Goal: Transaction & Acquisition: Purchase product/service

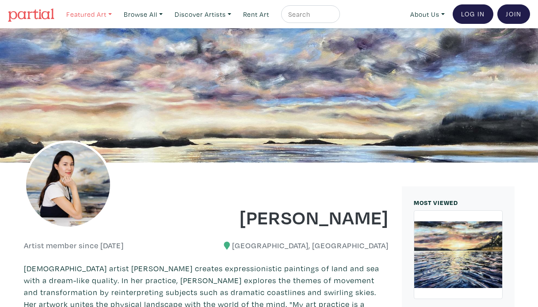
click at [93, 17] on link "Featured Art" at bounding box center [88, 14] width 53 height 18
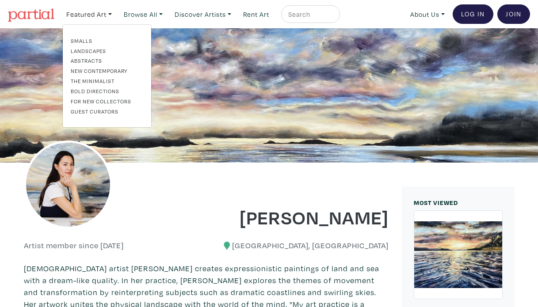
click at [95, 42] on link "Smalls" at bounding box center [107, 41] width 72 height 8
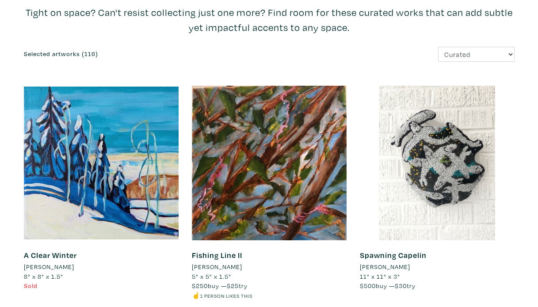
scroll to position [134, 0]
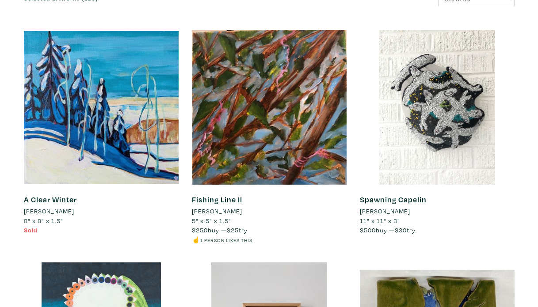
click at [67, 209] on li "Montina Hussey" at bounding box center [49, 211] width 50 height 10
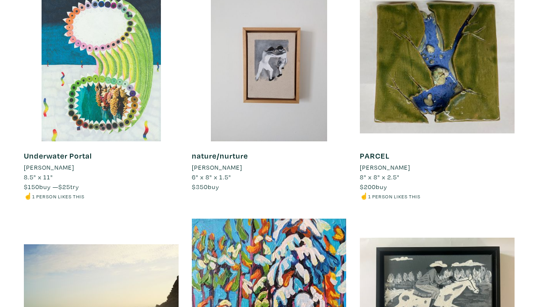
scroll to position [0, 0]
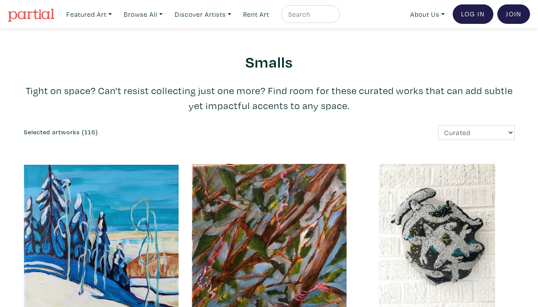
click at [314, 14] on input "text" at bounding box center [309, 14] width 44 height 11
type input "abstract mountains"
click at [333, 17] on button "submit" at bounding box center [333, 17] width 0 height 0
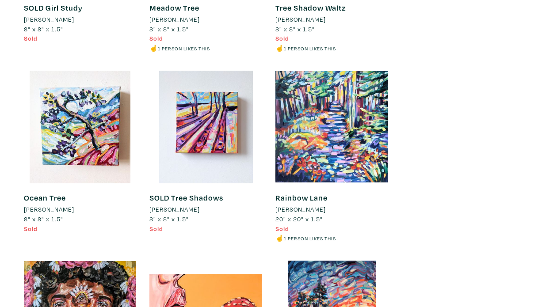
scroll to position [5546, 0]
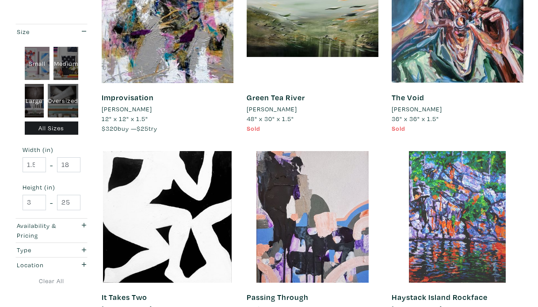
scroll to position [240, 0]
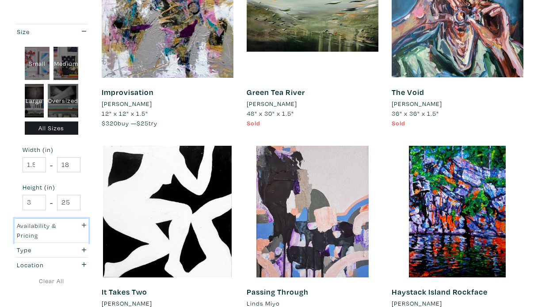
click at [83, 224] on icon "button" at bounding box center [84, 225] width 5 height 5
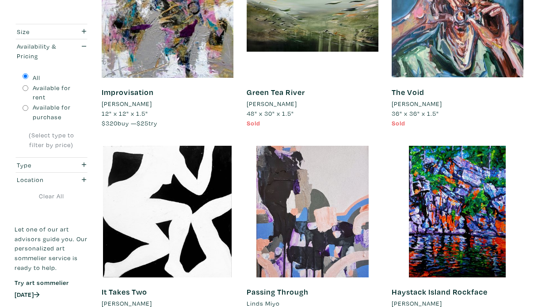
click at [25, 109] on input "Available for purchase" at bounding box center [26, 108] width 6 height 6
radio input "true"
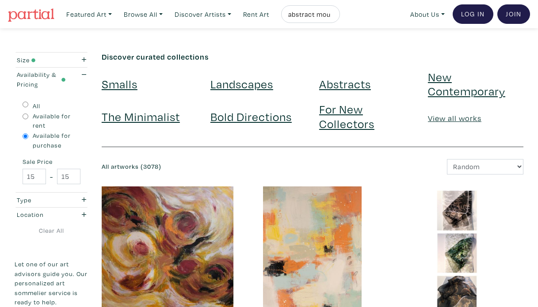
click at [321, 14] on input "abstract mountains" at bounding box center [309, 14] width 44 height 11
drag, startPoint x: 325, startPoint y: 14, endPoint x: 258, endPoint y: 17, distance: 67.2
click at [258, 17] on ul "Featured Art Smalls Landscapes Abstracts New Contemporary The Minimalist Bold D…" at bounding box center [200, 14] width 277 height 18
type input "mountains"
click at [333, 17] on button "submit" at bounding box center [333, 17] width 0 height 0
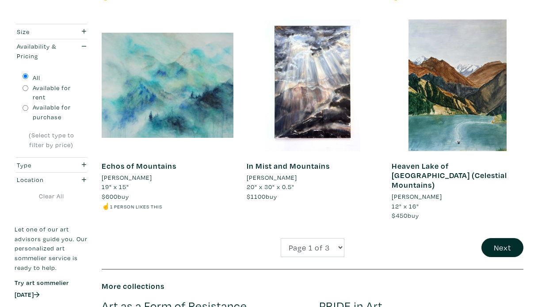
scroll to position [1622, 0]
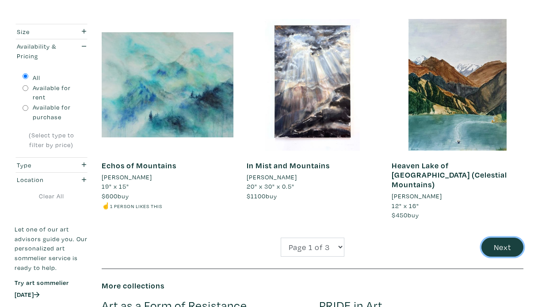
click at [493, 238] on button "Next" at bounding box center [502, 247] width 42 height 19
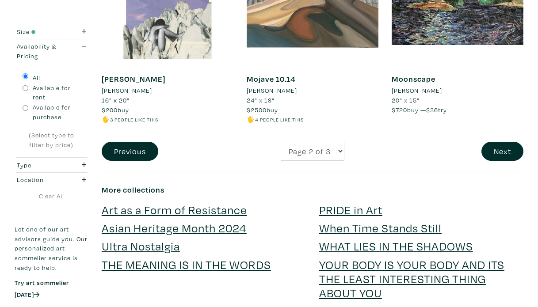
scroll to position [1719, 0]
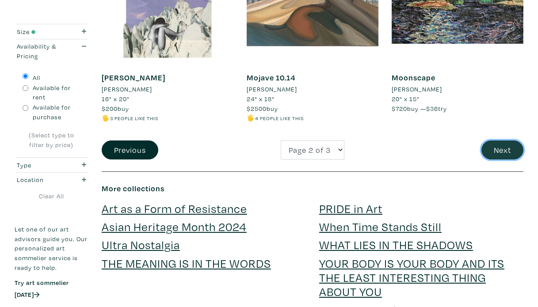
click at [493, 140] on button "Next" at bounding box center [502, 149] width 42 height 19
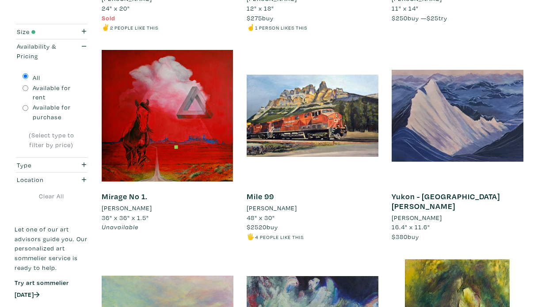
scroll to position [348, 0]
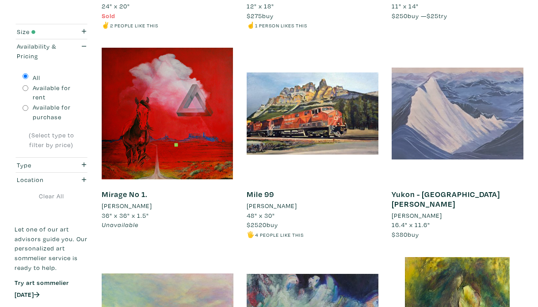
click at [424, 139] on div at bounding box center [457, 114] width 132 height 132
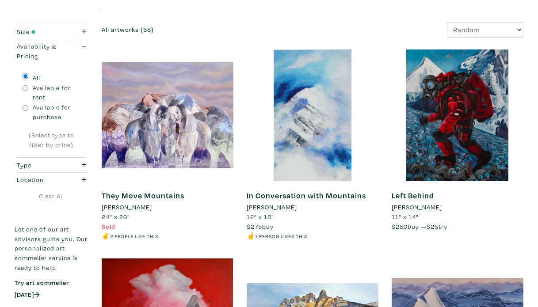
scroll to position [136, 0]
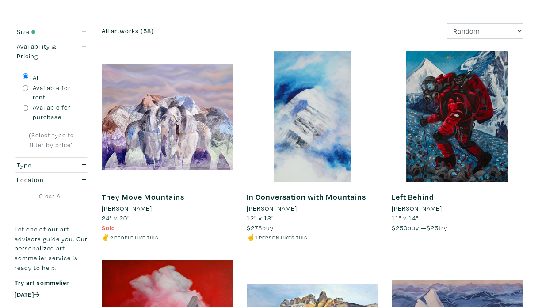
click at [269, 207] on li "Jenny Liu" at bounding box center [272, 209] width 50 height 10
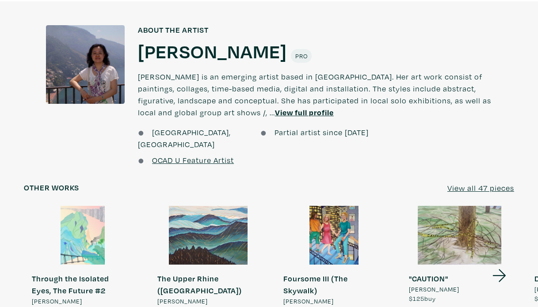
scroll to position [629, 0]
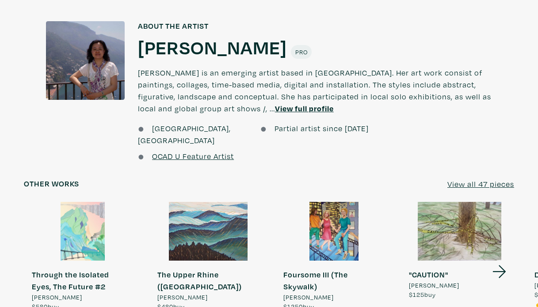
click at [227, 202] on div at bounding box center [208, 231] width 118 height 59
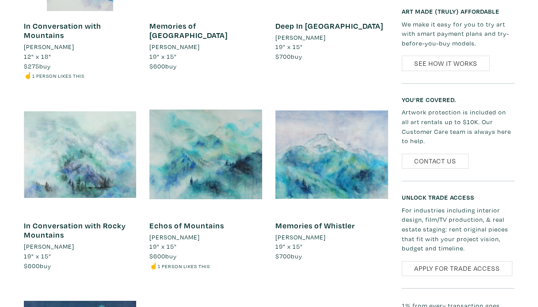
scroll to position [891, 0]
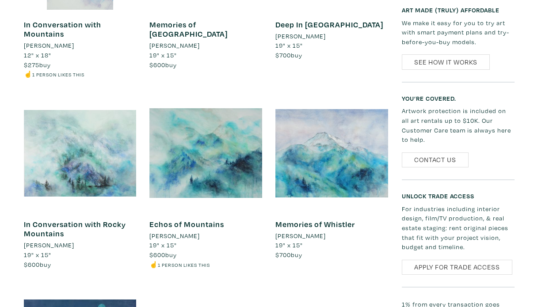
click at [317, 219] on link "Memories of Whistler" at bounding box center [315, 224] width 80 height 10
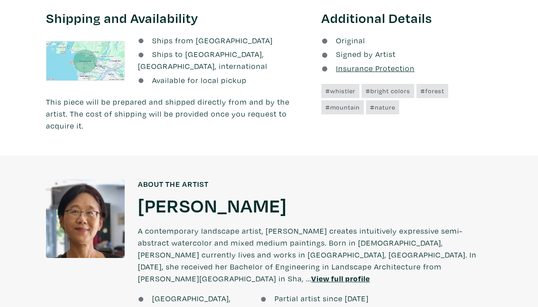
scroll to position [459, 0]
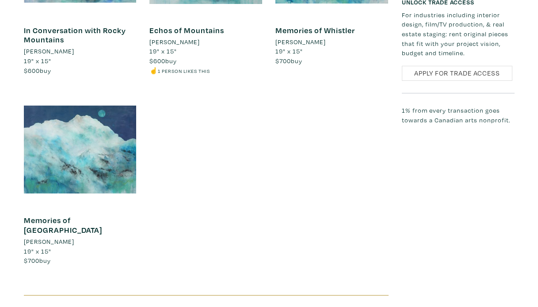
scroll to position [1085, 0]
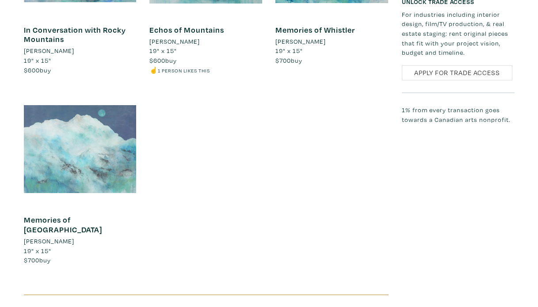
click at [82, 126] on div at bounding box center [80, 149] width 113 height 113
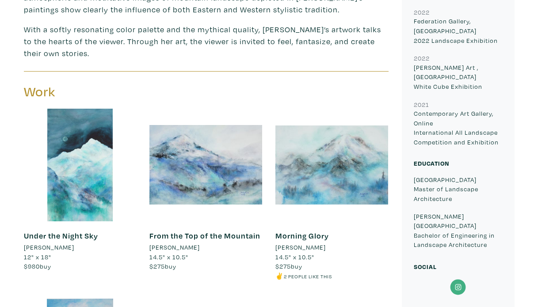
scroll to position [488, 0]
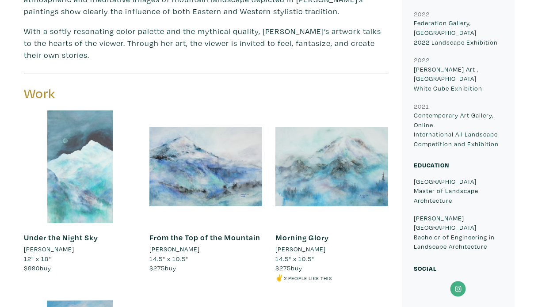
click at [90, 146] on div at bounding box center [80, 166] width 113 height 113
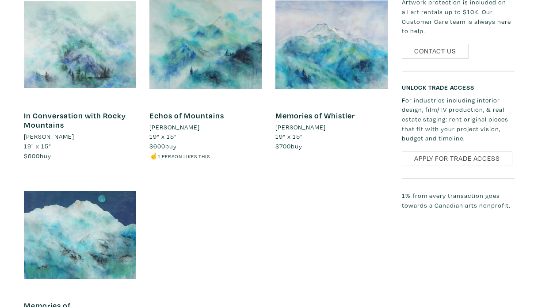
scroll to position [1000, 0]
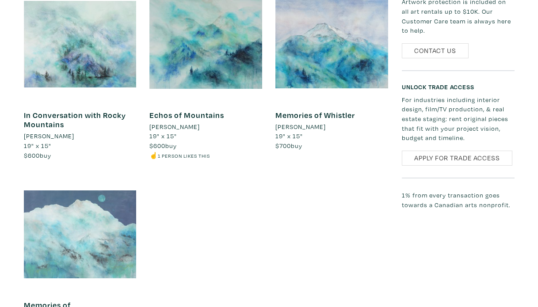
click at [84, 181] on div at bounding box center [80, 234] width 113 height 113
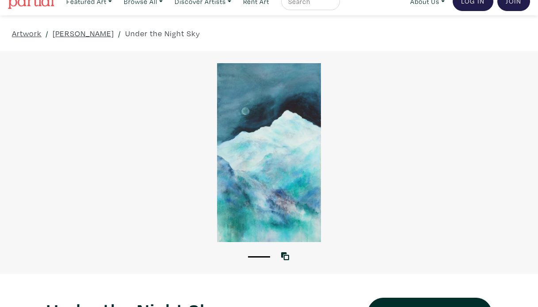
scroll to position [12, 0]
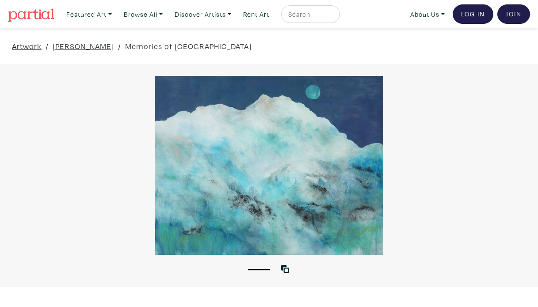
click at [38, 48] on link "Artwork" at bounding box center [27, 46] width 30 height 12
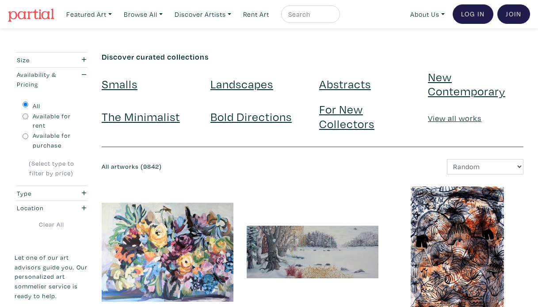
click at [256, 84] on link "Landscapes" at bounding box center [241, 83] width 63 height 15
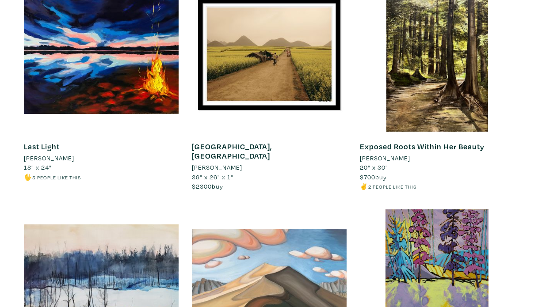
scroll to position [1805, 0]
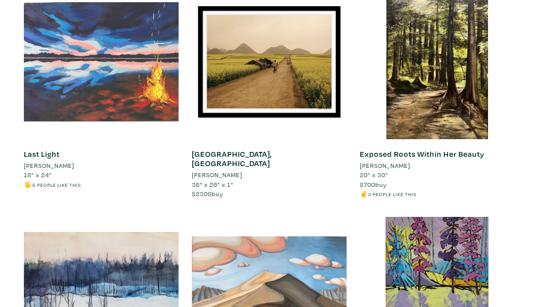
click at [91, 83] on div at bounding box center [101, 62] width 155 height 155
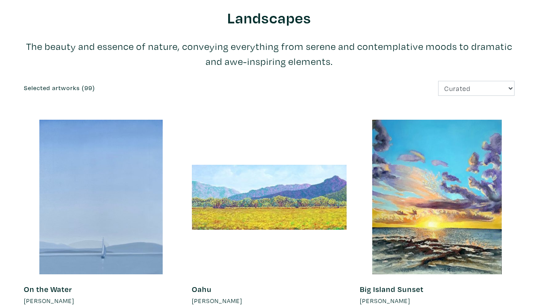
scroll to position [0, 0]
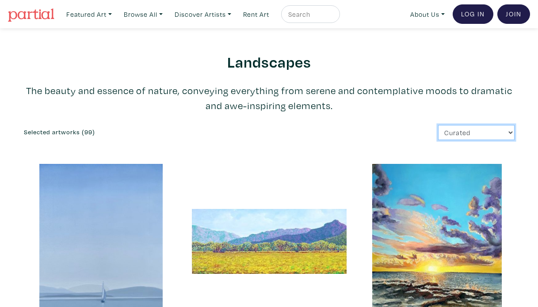
click at [488, 133] on select "Curated Newest Random Price: Low to High Price: High to Low" at bounding box center [476, 132] width 76 height 15
select select "price_desc"
click at [438, 125] on select "Curated Newest Random Price: Low to High Price: High to Low" at bounding box center [476, 132] width 76 height 15
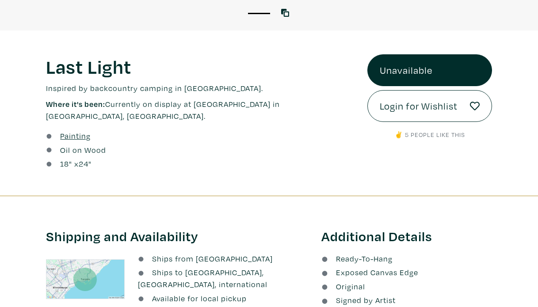
scroll to position [257, 0]
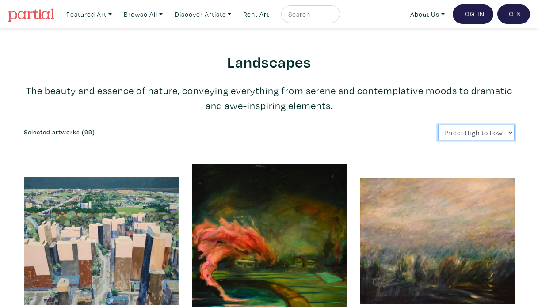
click at [501, 134] on select "Curated Newest Random Price: Low to High Price: High to Low" at bounding box center [476, 132] width 76 height 15
select select "price"
click at [438, 125] on select "Curated Newest Random Price: Low to High Price: High to Low" at bounding box center [476, 132] width 76 height 15
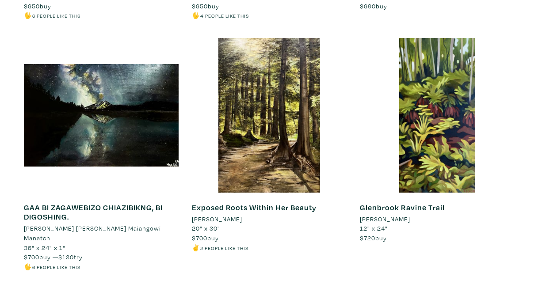
scroll to position [2926, 0]
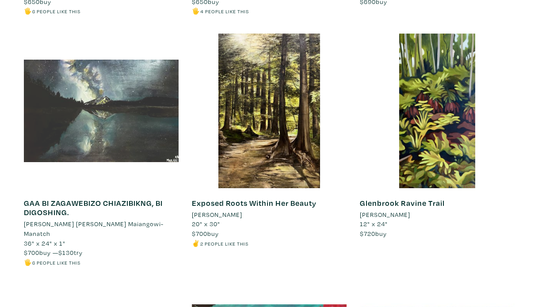
click at [124, 111] on div at bounding box center [101, 111] width 155 height 155
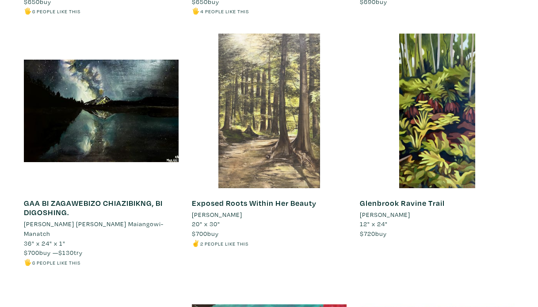
click at [277, 135] on div at bounding box center [269, 111] width 155 height 155
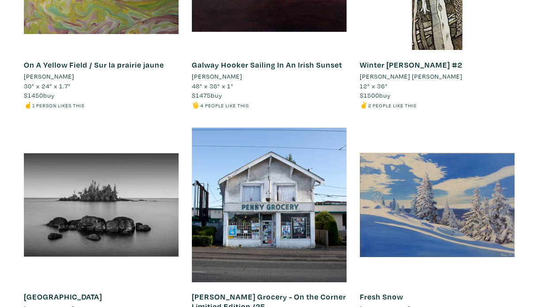
scroll to position [4728, 0]
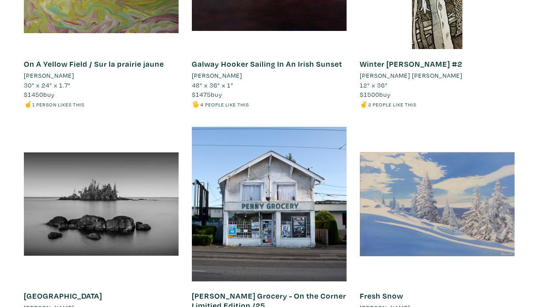
click at [474, 203] on div at bounding box center [437, 204] width 155 height 155
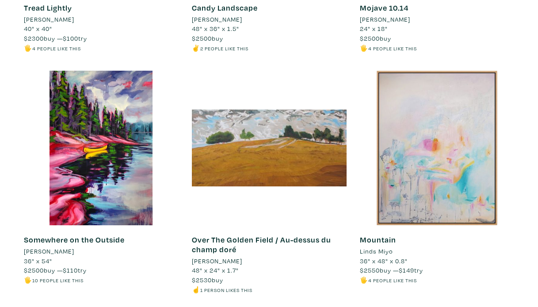
scroll to position [6412, 0]
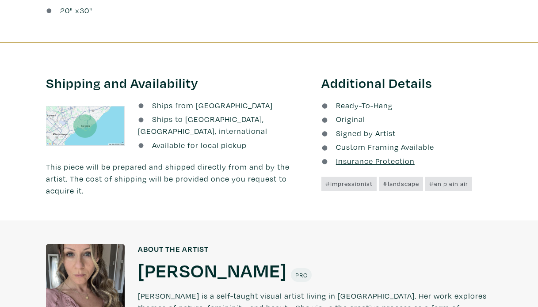
scroll to position [442, 0]
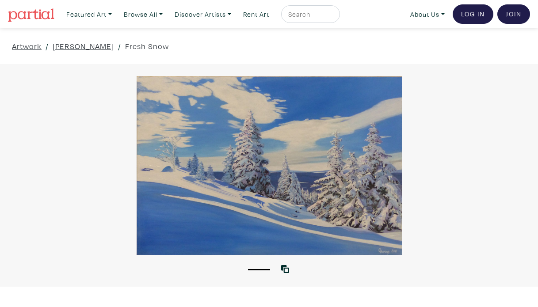
click at [254, 169] on div at bounding box center [269, 165] width 538 height 179
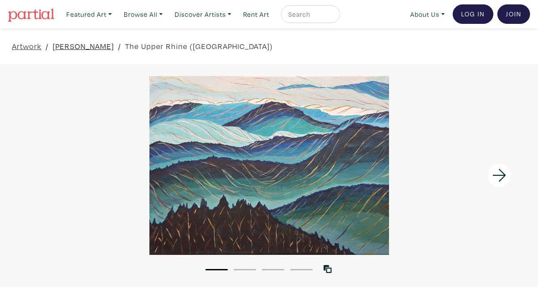
click at [77, 48] on link "[PERSON_NAME]" at bounding box center [83, 46] width 61 height 12
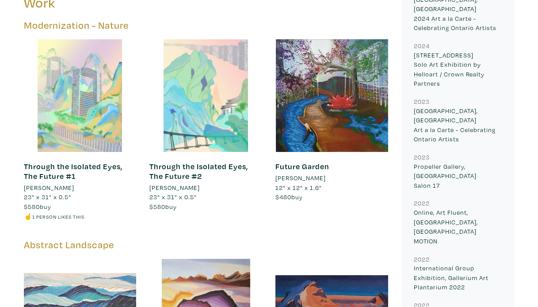
scroll to position [359, 0]
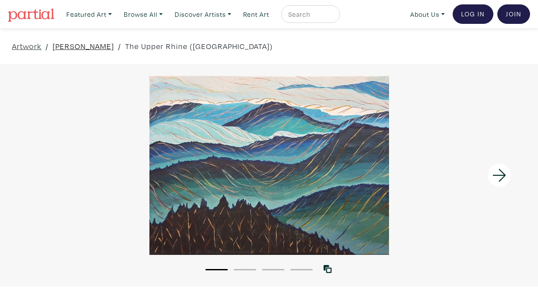
click at [73, 46] on link "[PERSON_NAME]" at bounding box center [83, 46] width 61 height 12
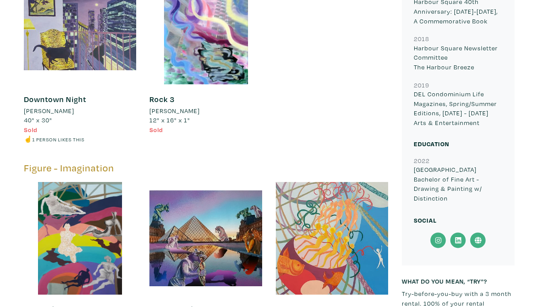
scroll to position [2234, 0]
